Goal: Task Accomplishment & Management: Manage account settings

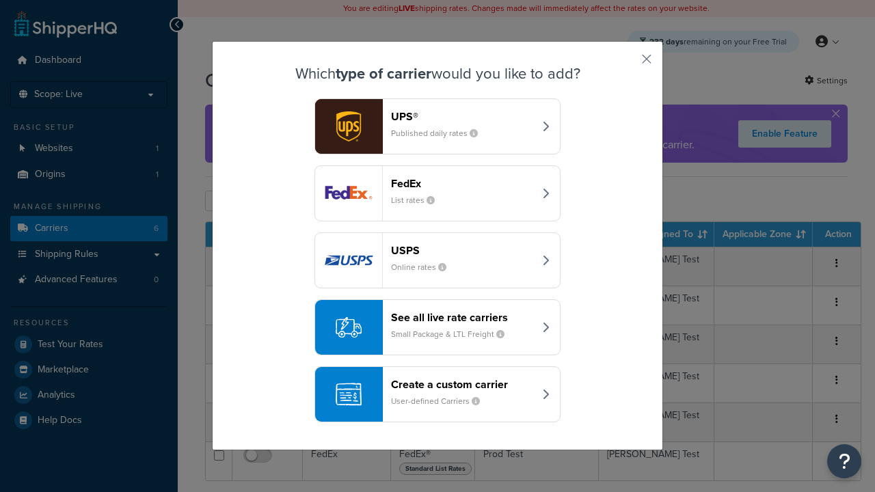
click at [437, 194] on div "FedEx List rates" at bounding box center [462, 193] width 143 height 33
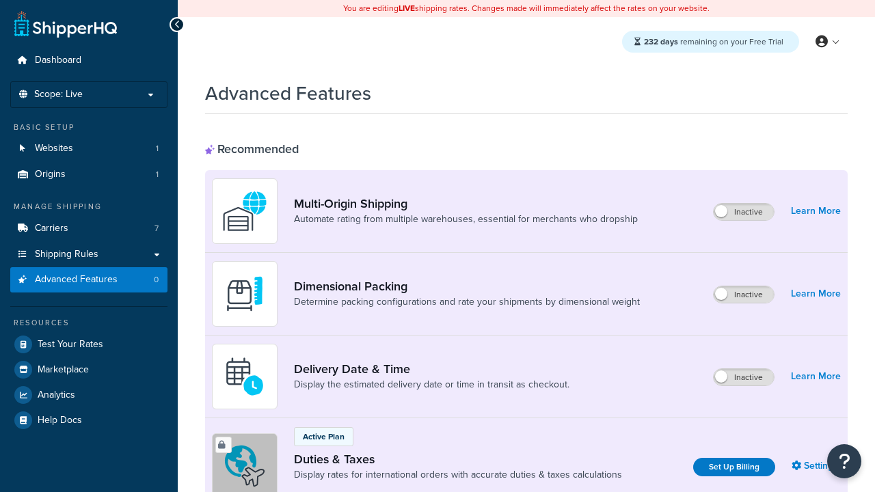
scroll to position [444, 0]
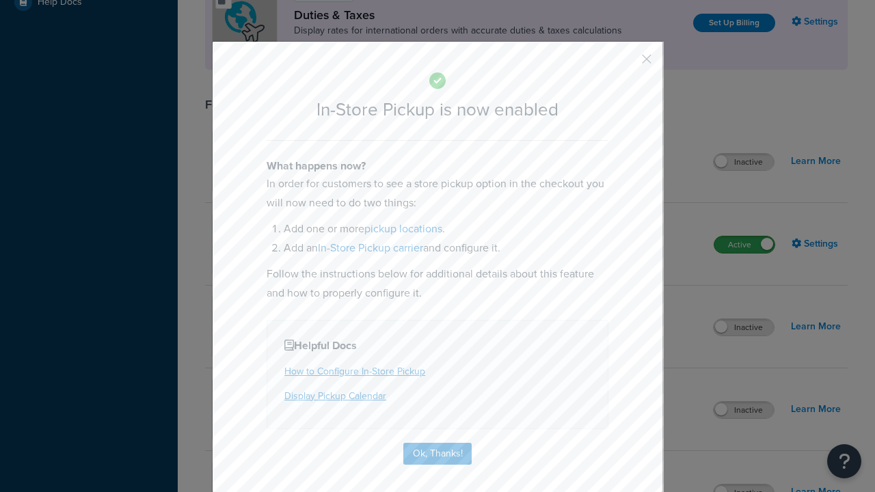
scroll to position [0, 0]
click at [626, 64] on button "button" at bounding box center [626, 63] width 3 height 3
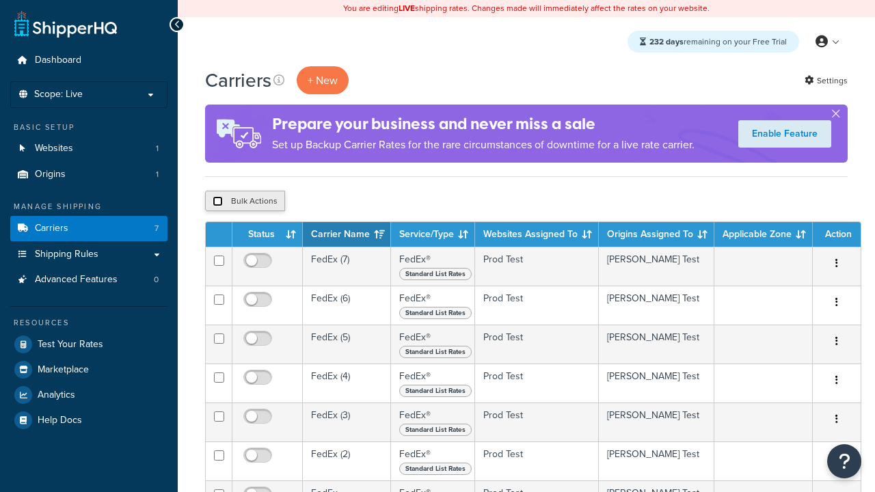
click at [217, 202] on input "checkbox" at bounding box center [218, 201] width 10 height 10
checkbox input "true"
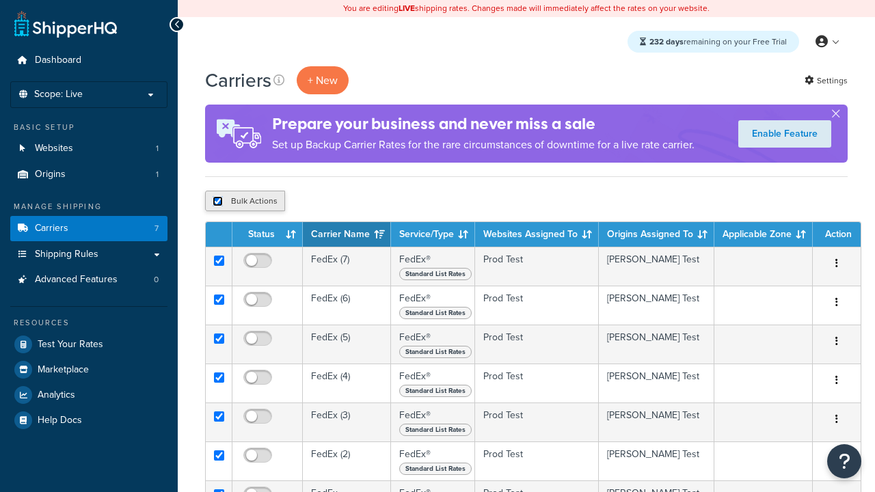
checkbox input "true"
click at [0, 0] on button "Delete" at bounding box center [0, 0] width 0 height 0
